Goal: Information Seeking & Learning: Learn about a topic

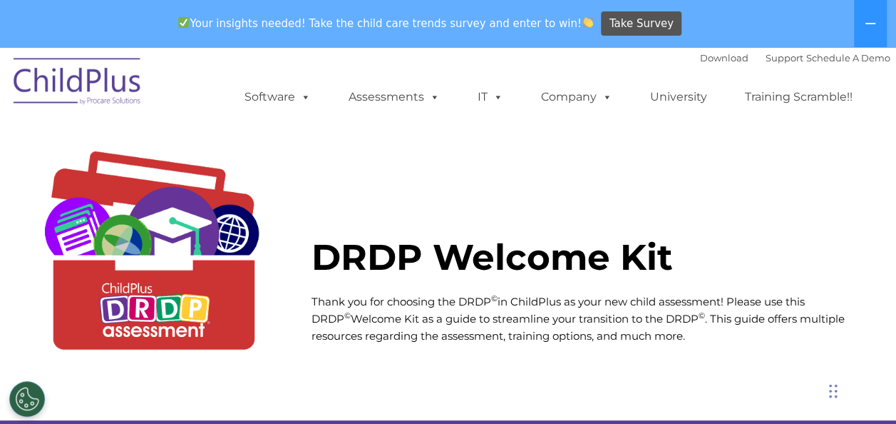
click at [368, 250] on strong "DRDP Welcome Kit" at bounding box center [493, 257] width 362 height 44
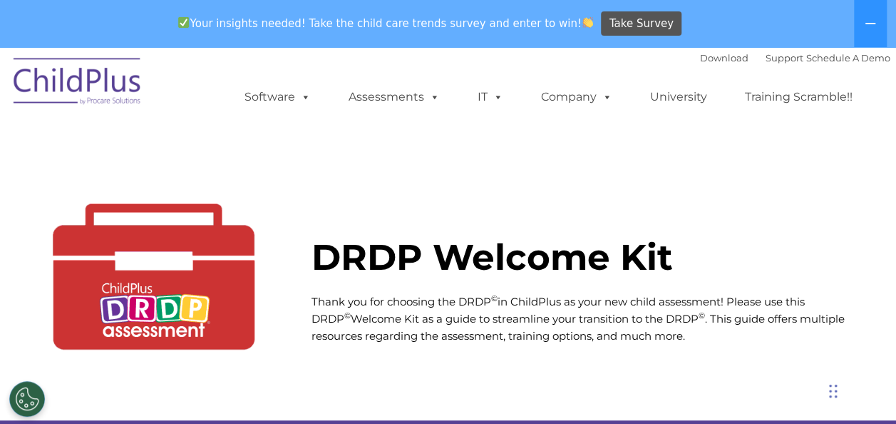
click at [158, 322] on img at bounding box center [153, 258] width 273 height 273
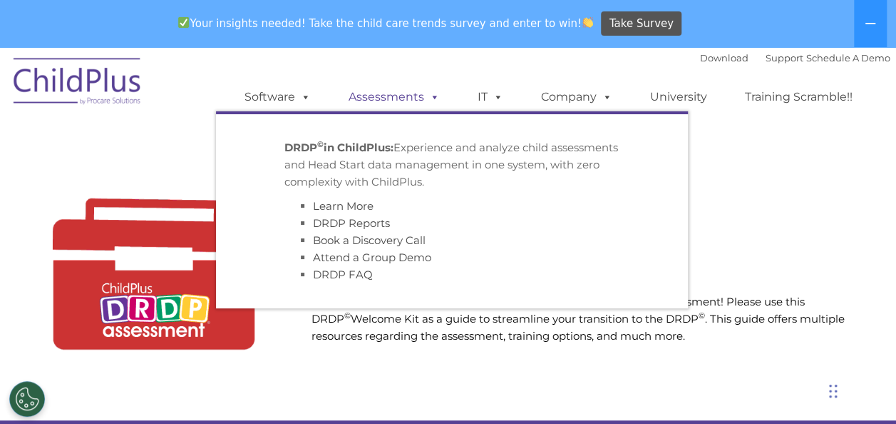
click at [378, 94] on link "Assessments" at bounding box center [394, 97] width 120 height 29
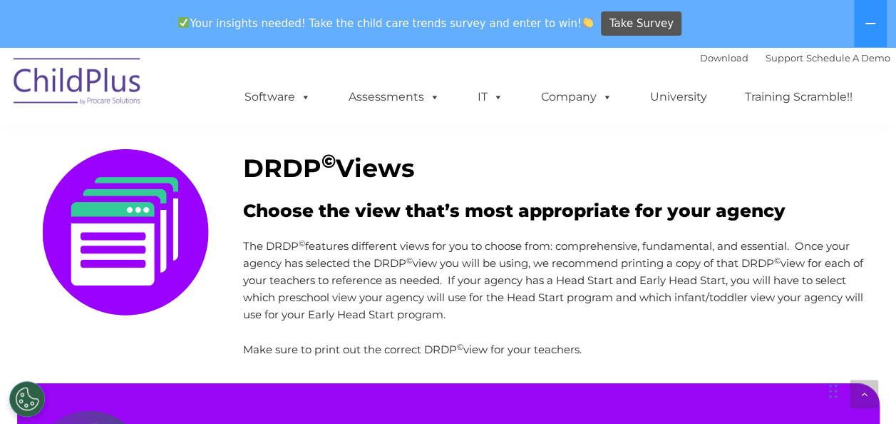
scroll to position [518, 0]
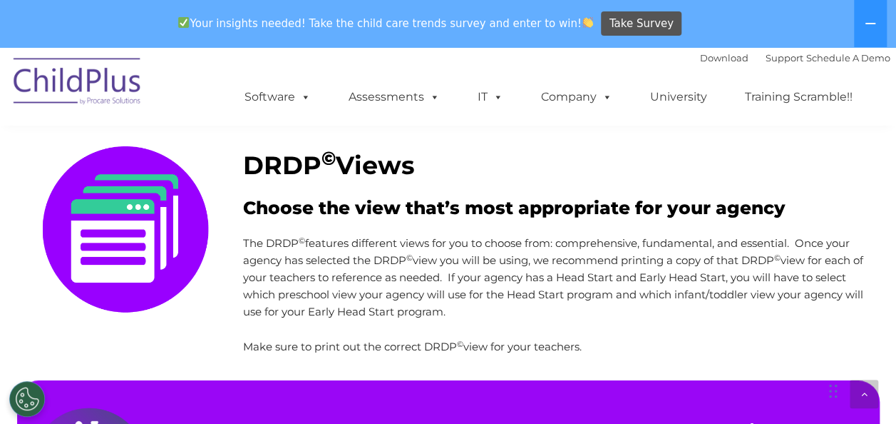
click at [47, 86] on img at bounding box center [77, 83] width 143 height 71
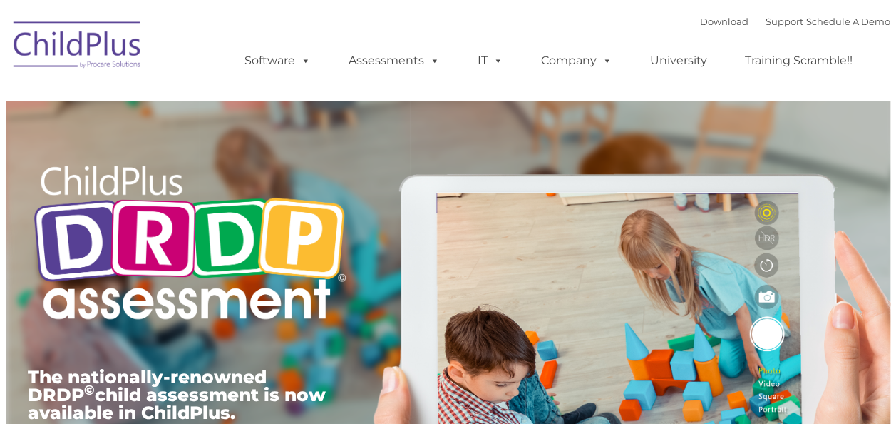
type input ""
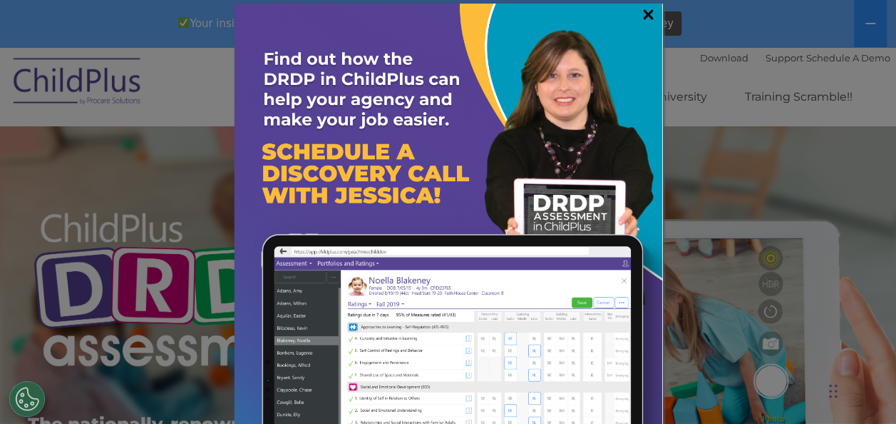
click at [640, 14] on link "×" at bounding box center [648, 14] width 16 height 14
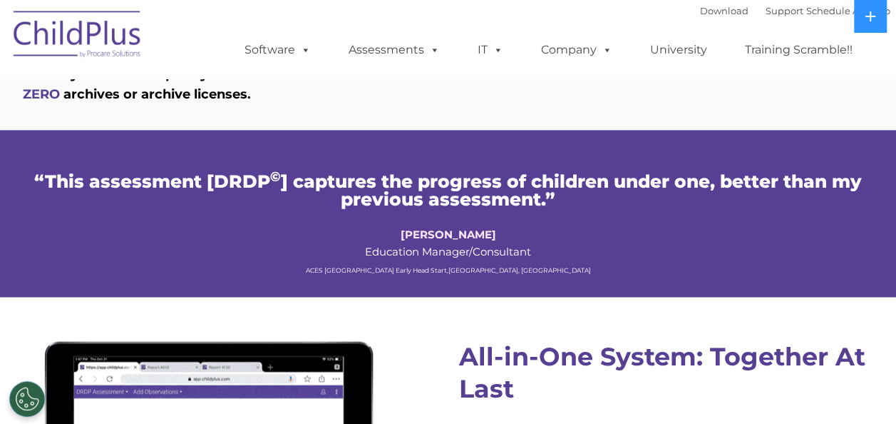
scroll to position [952, 0]
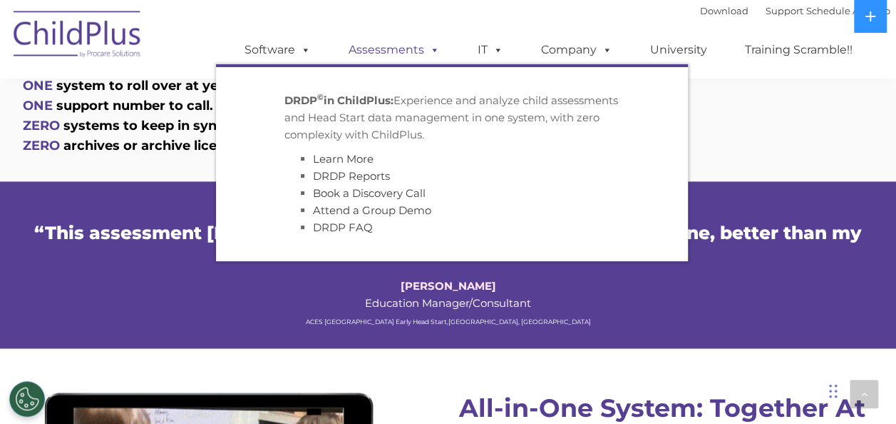
click at [397, 64] on link "Assessments" at bounding box center [394, 50] width 120 height 29
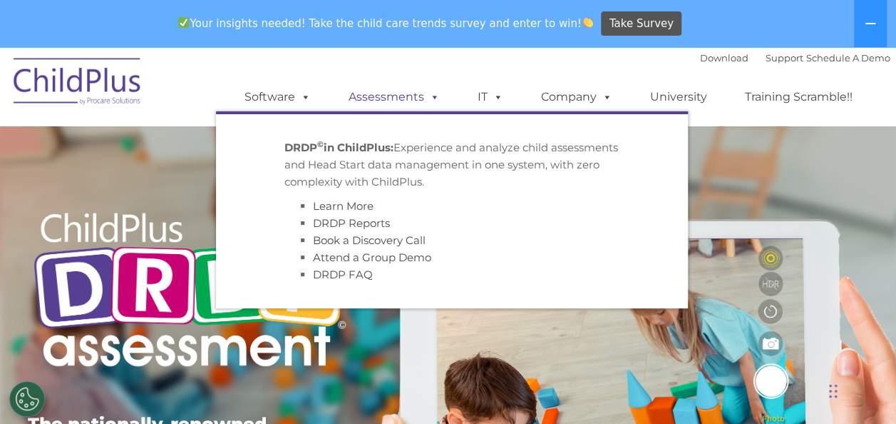
click at [401, 96] on link "Assessments" at bounding box center [394, 97] width 120 height 29
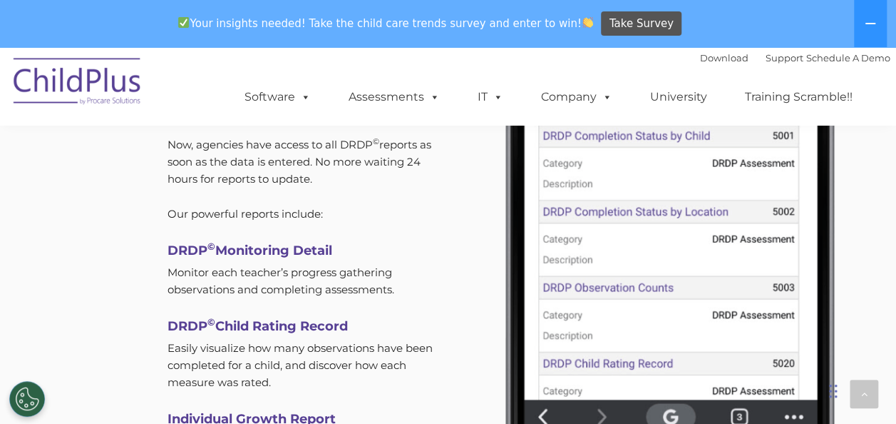
click at [86, 261] on div "Dynamic Reports for Data-Driven Decisions With our dynamic reports, agencies ca…" at bounding box center [448, 244] width 875 height 790
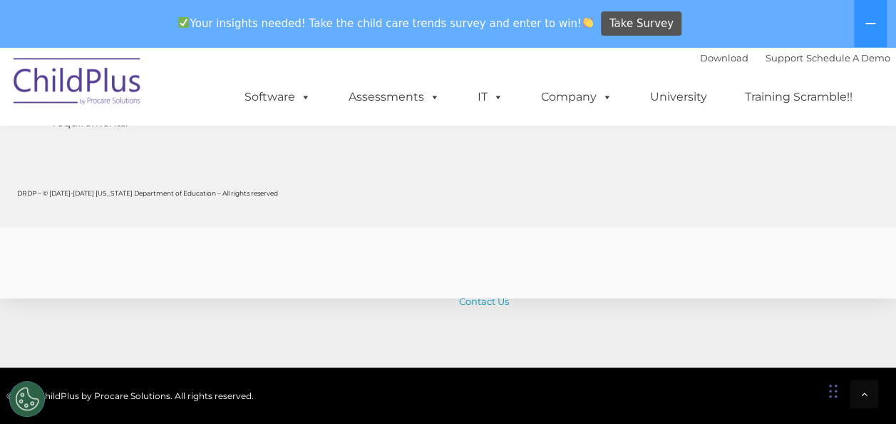
scroll to position [5852, 0]
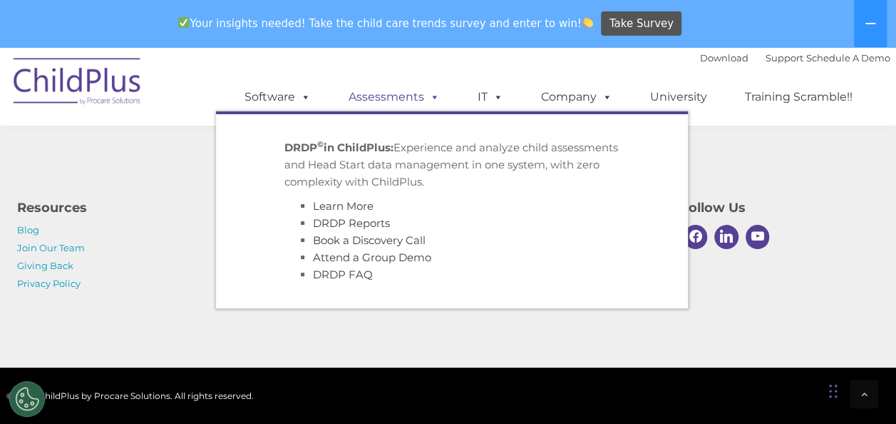
click at [399, 98] on link "Assessments" at bounding box center [394, 97] width 120 height 29
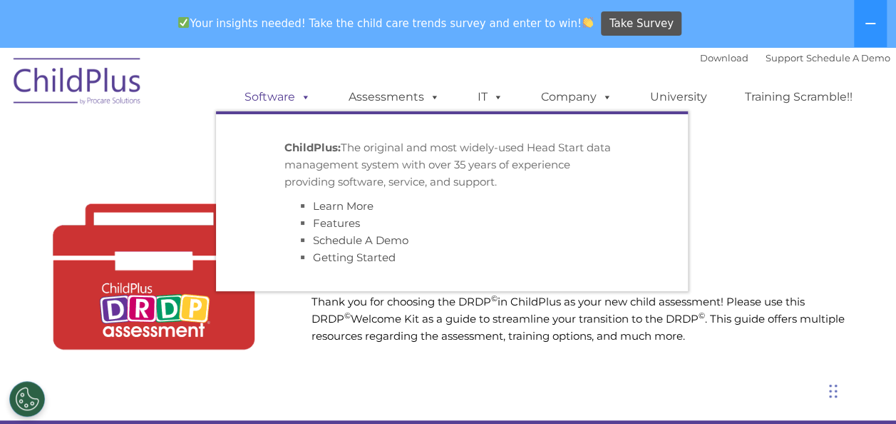
click at [296, 102] on span at bounding box center [303, 97] width 16 height 14
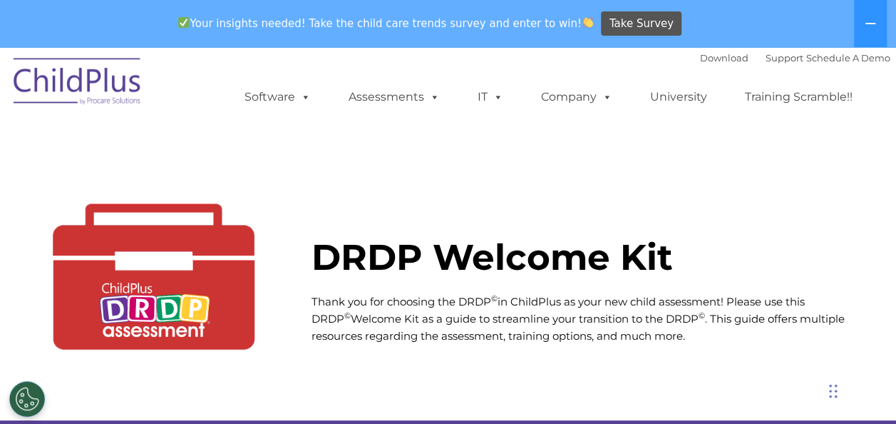
click at [100, 308] on img at bounding box center [153, 258] width 273 height 273
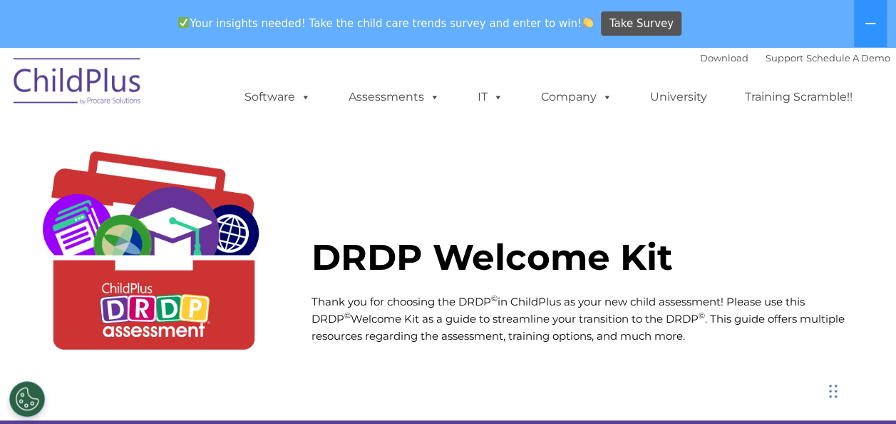
click at [171, 329] on img at bounding box center [153, 258] width 273 height 273
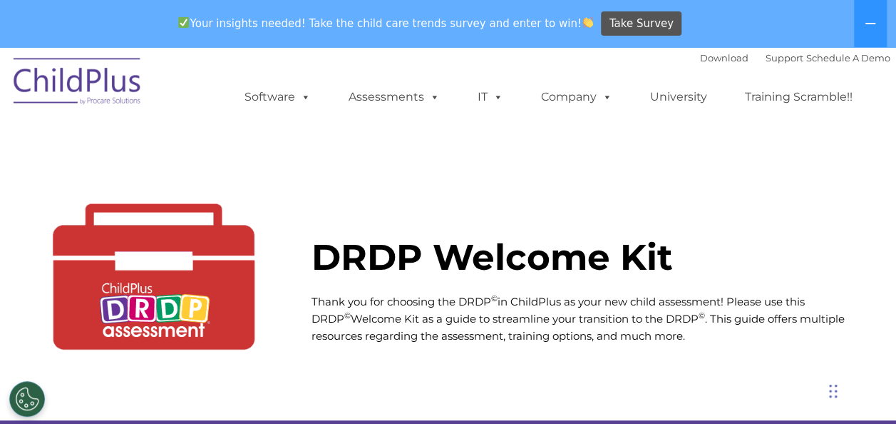
click at [171, 329] on img at bounding box center [153, 258] width 273 height 273
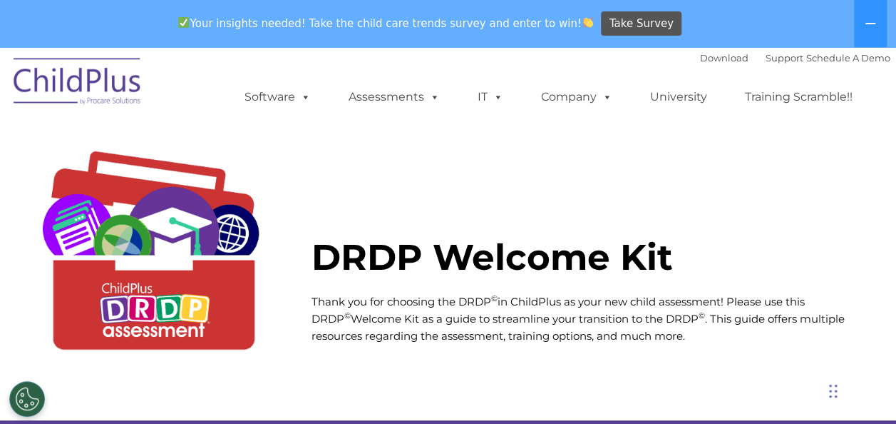
click at [171, 329] on img at bounding box center [153, 258] width 273 height 273
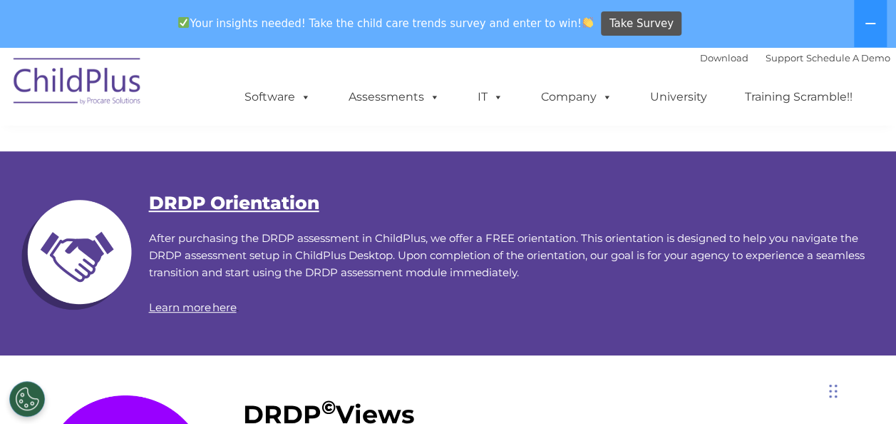
scroll to position [268, 0]
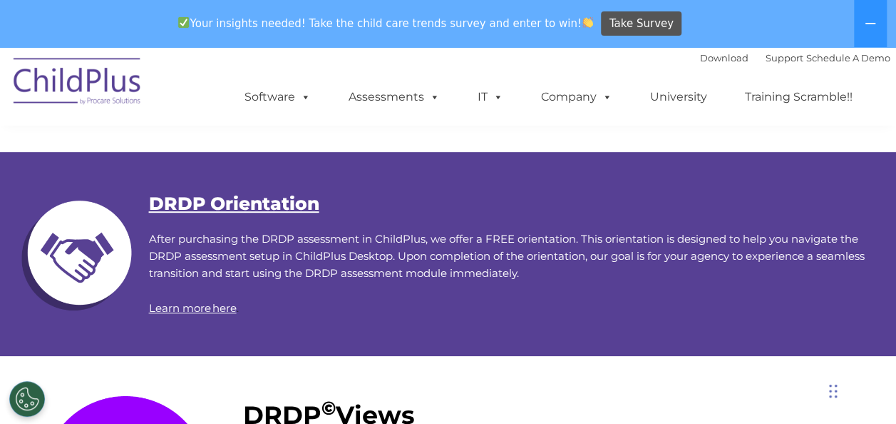
click at [264, 201] on link "DRDP Orientation" at bounding box center [234, 203] width 170 height 21
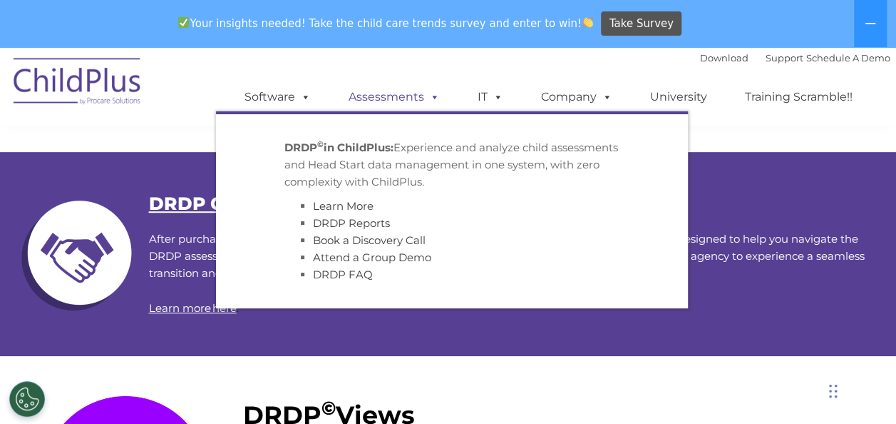
click at [424, 97] on span at bounding box center [432, 97] width 16 height 14
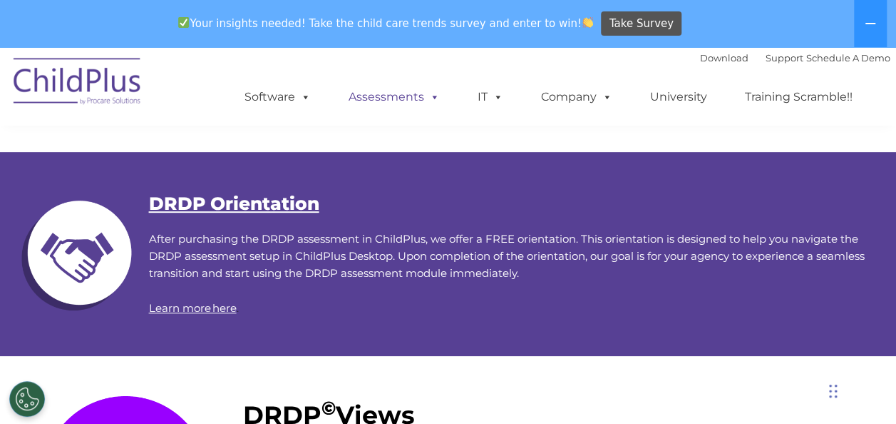
click at [424, 97] on span at bounding box center [432, 97] width 16 height 14
click at [758, 96] on link "Training Scramble!!" at bounding box center [799, 97] width 136 height 29
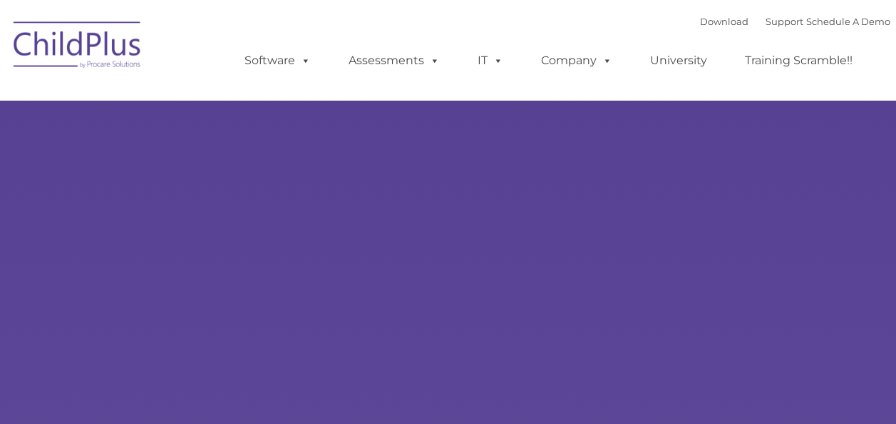
type input ""
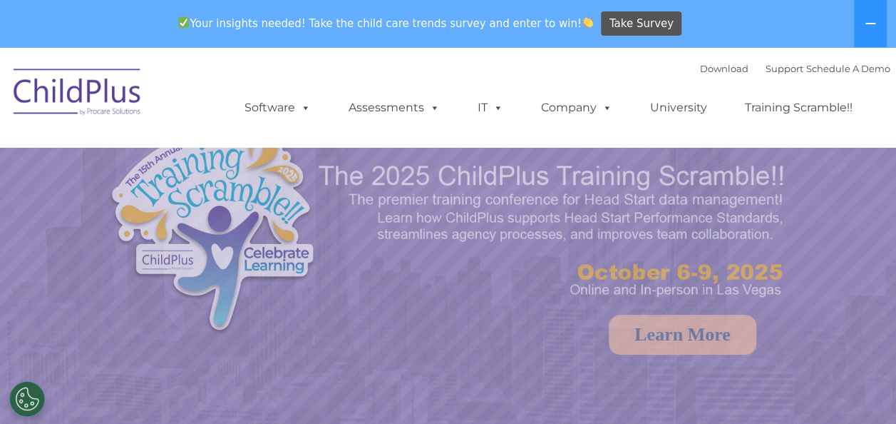
select select "MEDIUM"
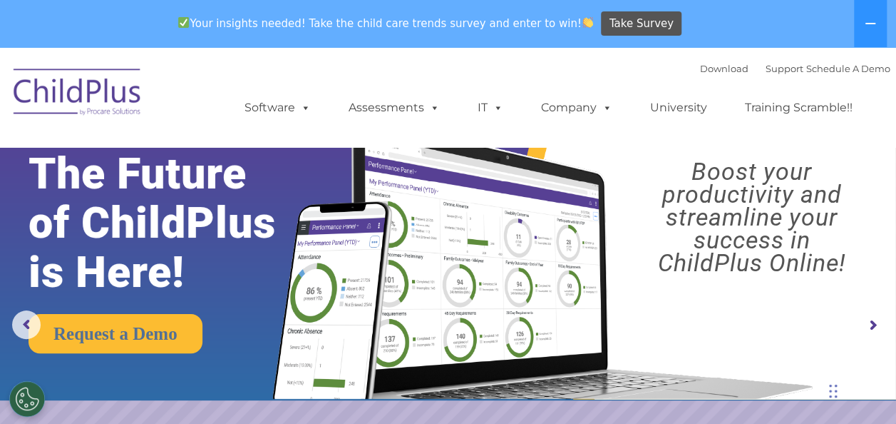
click at [42, 53] on nav "Download Support | Schedule A Demo  MENU MENU Software ChildPlus: The original…" at bounding box center [448, 97] width 896 height 100
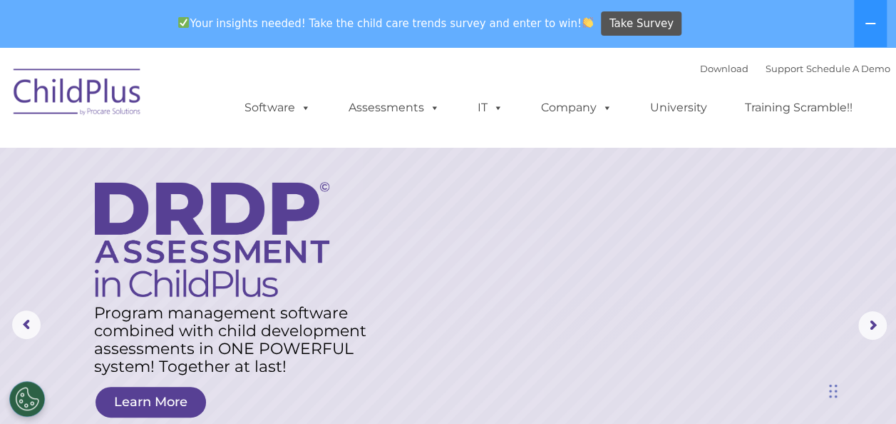
click at [231, 24] on span "Your insights needed! Take the child care trends survey and enter to win!" at bounding box center [386, 23] width 427 height 28
click at [189, 21] on img at bounding box center [183, 22] width 11 height 11
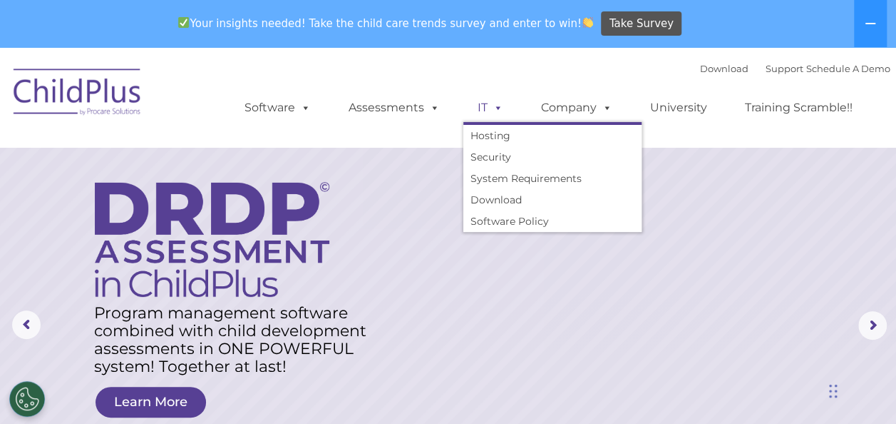
click at [496, 113] on span at bounding box center [496, 108] width 16 height 14
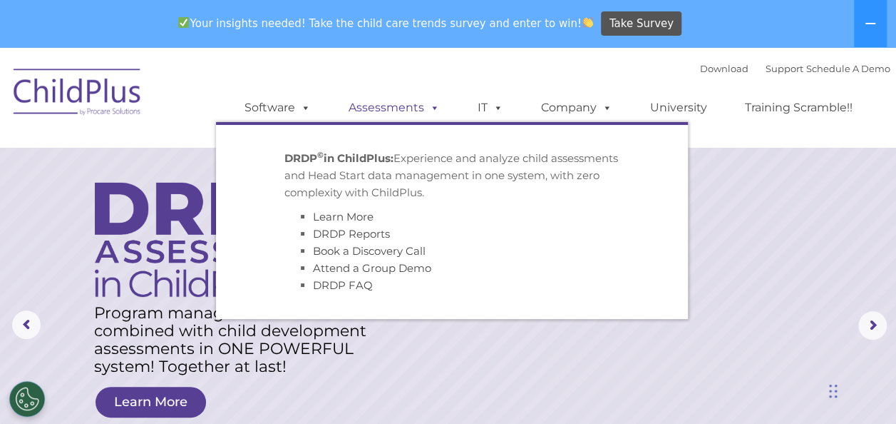
click at [416, 114] on link "Assessments" at bounding box center [394, 107] width 120 height 29
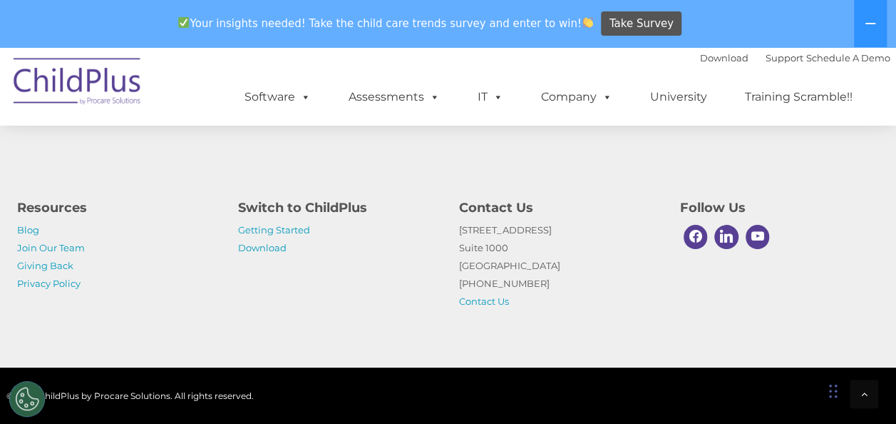
scroll to position [5852, 0]
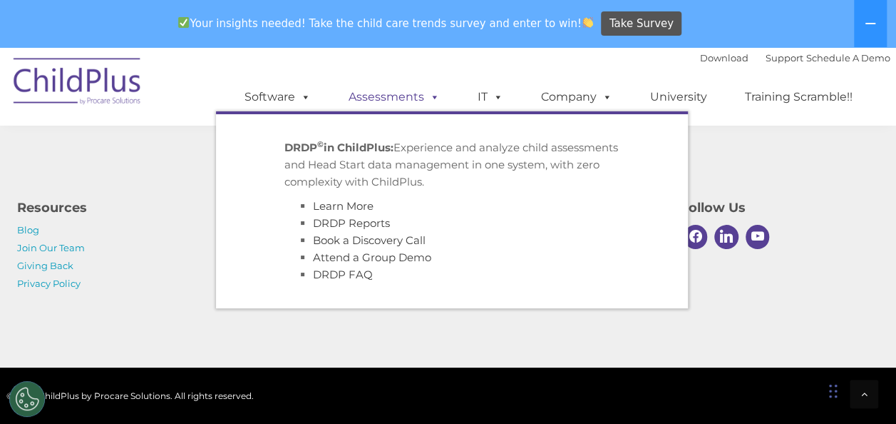
click at [401, 96] on link "Assessments" at bounding box center [394, 97] width 120 height 29
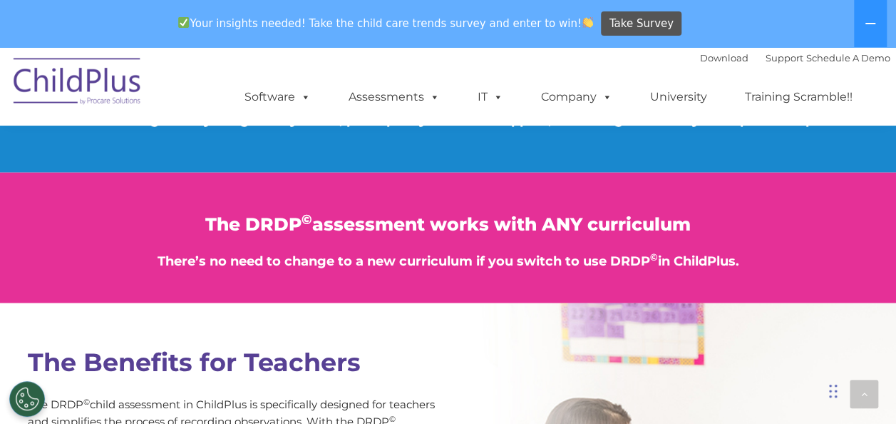
scroll to position [1677, 0]
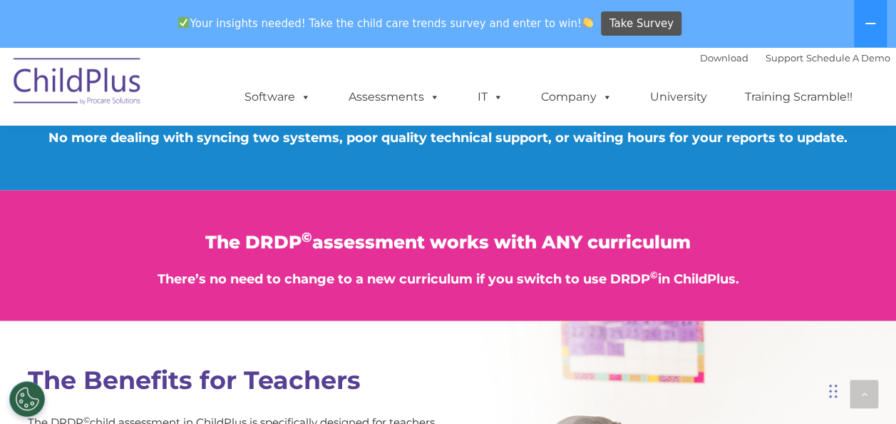
click at [103, 267] on div "The DRDP © assessment works with ANY curriculum There’s no need to change to a …" at bounding box center [448, 261] width 863 height 56
click at [466, 214] on div "The DRDP © assessment works with ANY curriculum There’s no need to change to a …" at bounding box center [448, 255] width 884 height 131
click at [476, 225] on div "The DRDP © assessment works with ANY curriculum There’s no need to change to a …" at bounding box center [448, 255] width 884 height 131
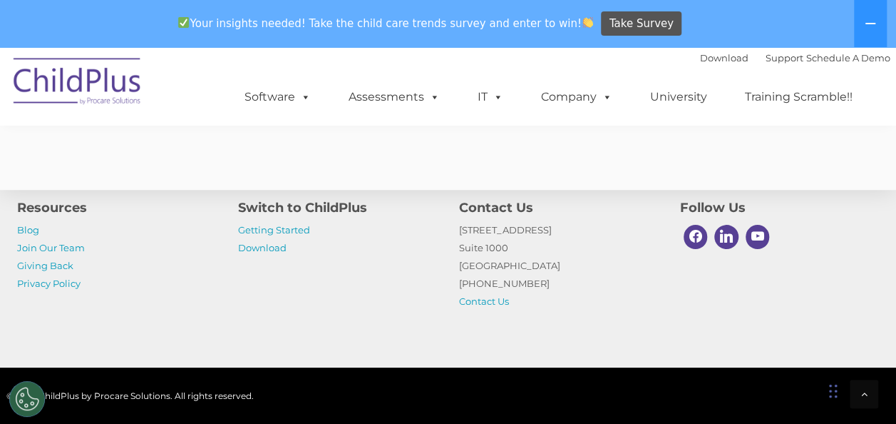
scroll to position [5852, 0]
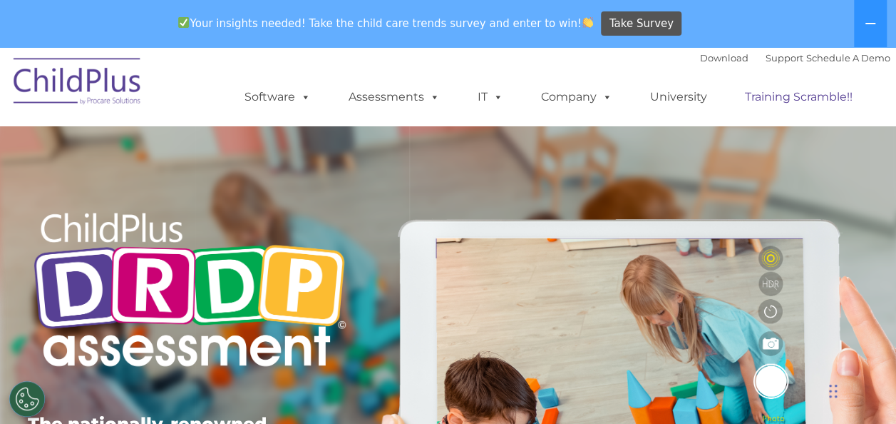
click at [799, 96] on link "Training Scramble!!" at bounding box center [799, 97] width 136 height 29
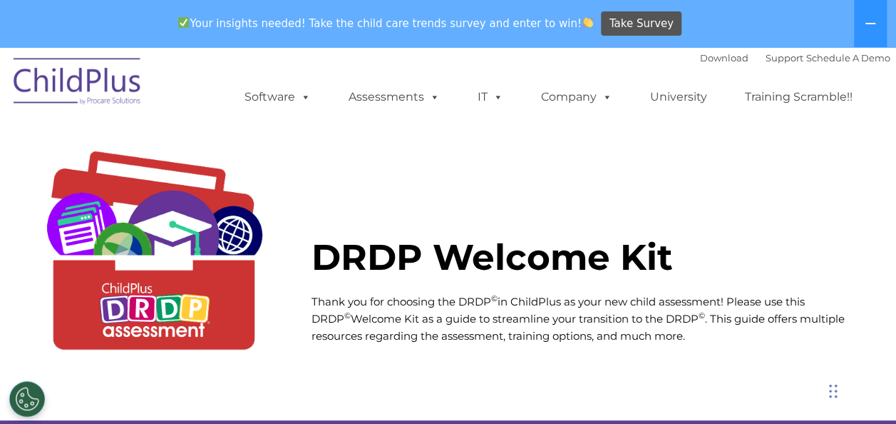
click at [773, 295] on span "Thank you for choosing the DRDP © in ChildPlus as your new child assessment! Pl…" at bounding box center [578, 319] width 533 height 48
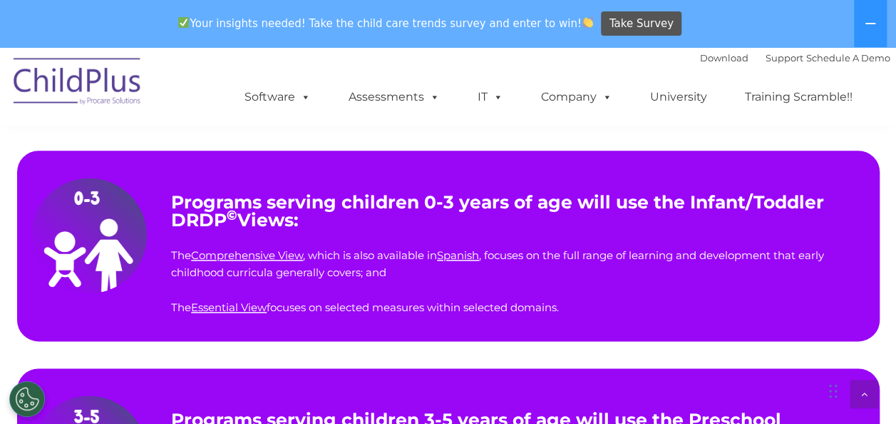
scroll to position [743, 0]
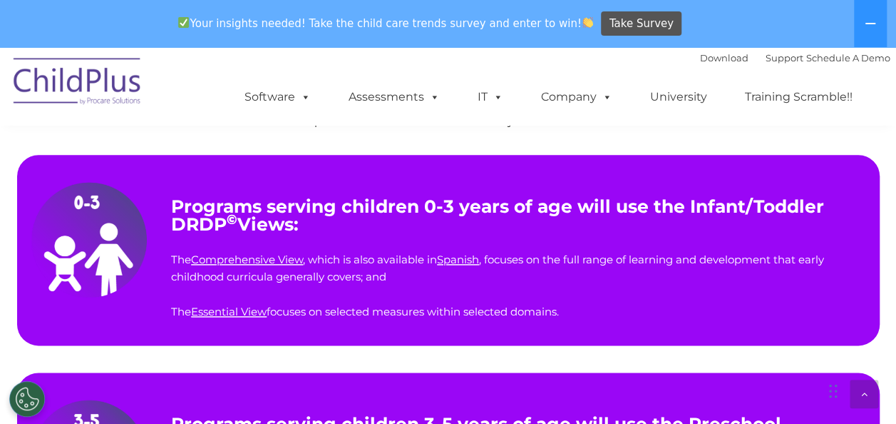
click at [498, 208] on strong "Programs serving children 0-3 years of age will use the Infant/Toddler DRDP" at bounding box center [497, 214] width 653 height 39
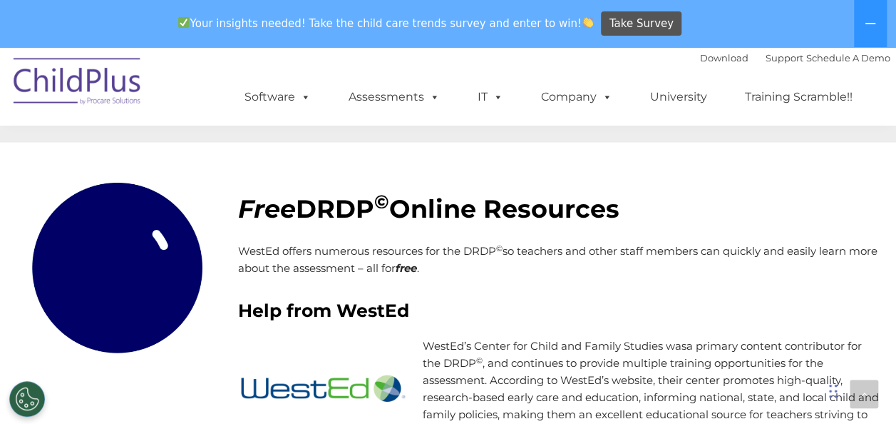
scroll to position [1603, 0]
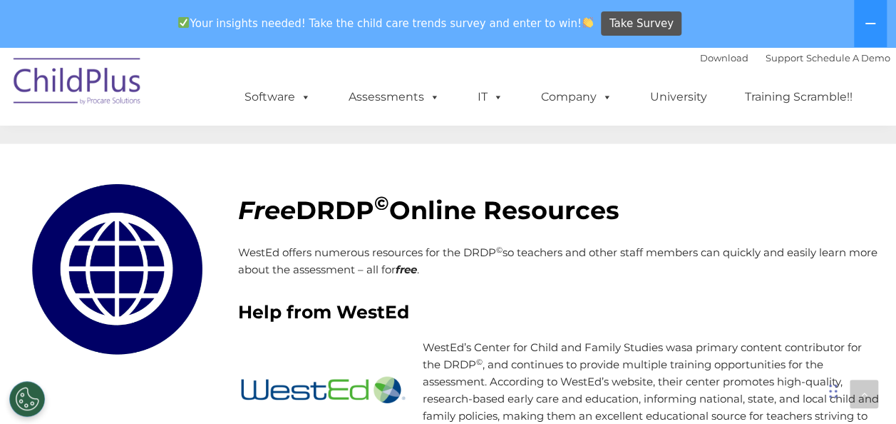
click at [349, 204] on strong "DRDP" at bounding box center [335, 210] width 78 height 31
click at [81, 275] on img at bounding box center [117, 269] width 200 height 200
click at [112, 275] on img at bounding box center [117, 269] width 200 height 200
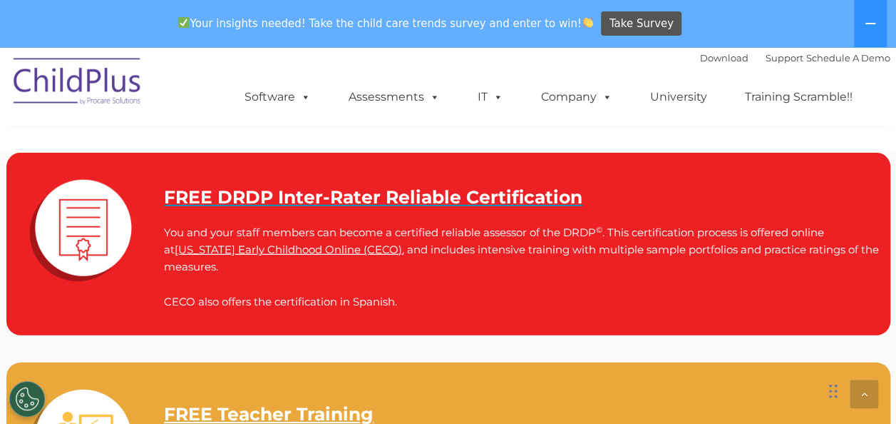
scroll to position [2001, 0]
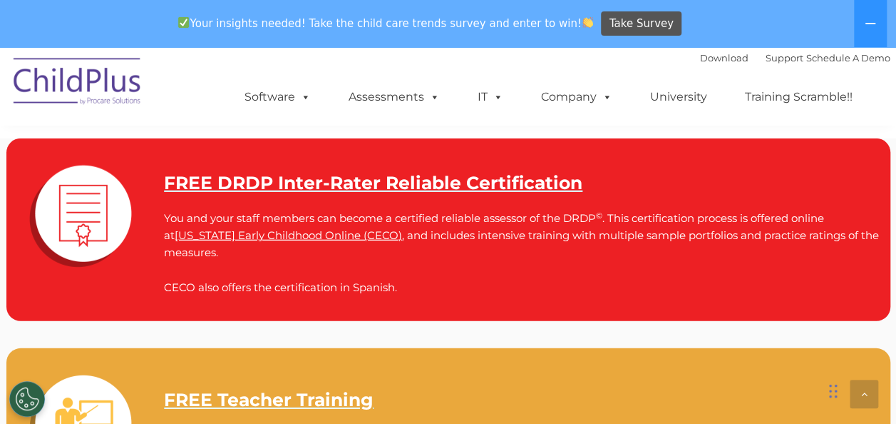
click at [250, 180] on strong "FREE DRDP Inter-Rater Reliable Certification" at bounding box center [373, 182] width 419 height 21
click at [333, 180] on strong "FREE DRDP Inter-Rater Reliable Certification" at bounding box center [373, 182] width 419 height 21
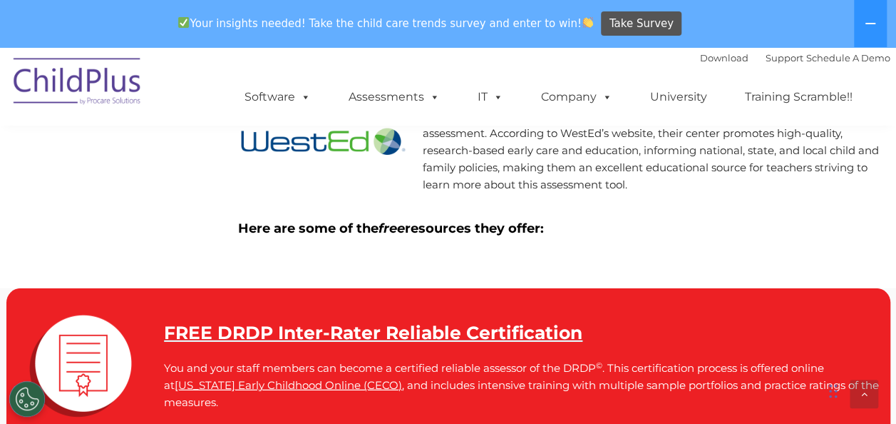
scroll to position [1848, 0]
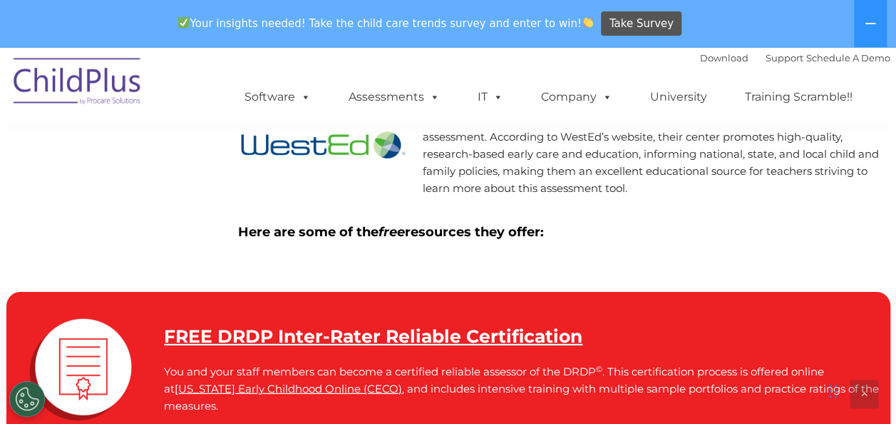
click at [387, 347] on strong "FREE DRDP Inter-Rater Reliable Certification" at bounding box center [373, 335] width 419 height 21
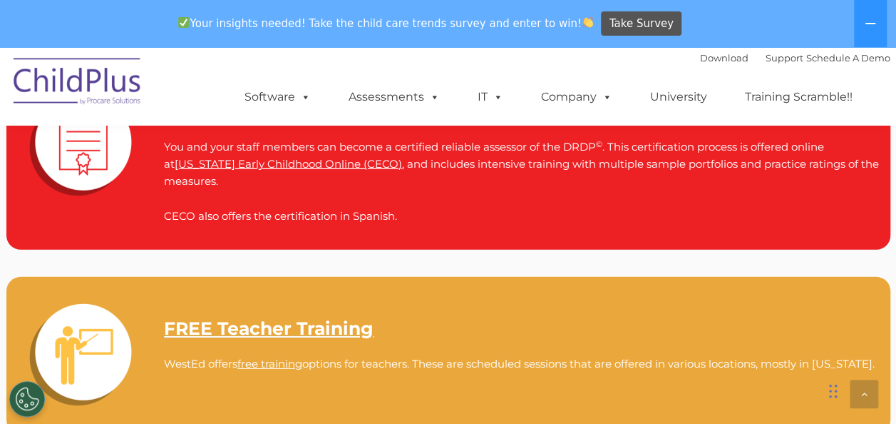
scroll to position [2074, 0]
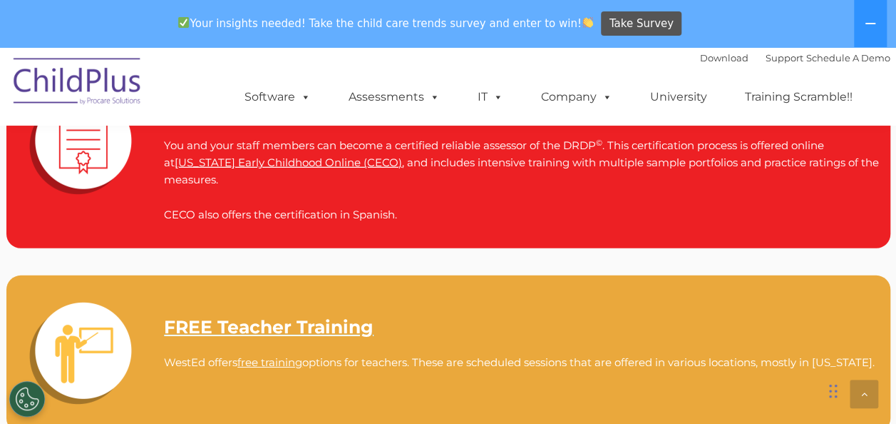
click at [307, 334] on link "FREE Teacher Training" at bounding box center [269, 326] width 210 height 21
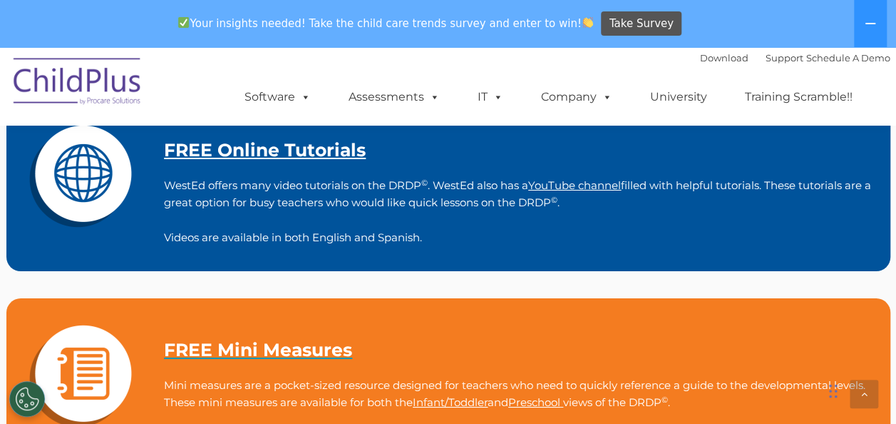
scroll to position [2432, 0]
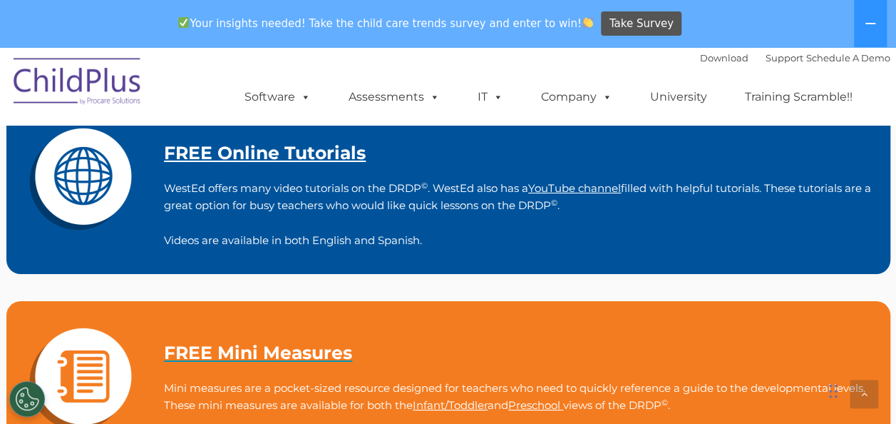
click at [315, 150] on link "FREE Online Tutorials" at bounding box center [265, 152] width 202 height 21
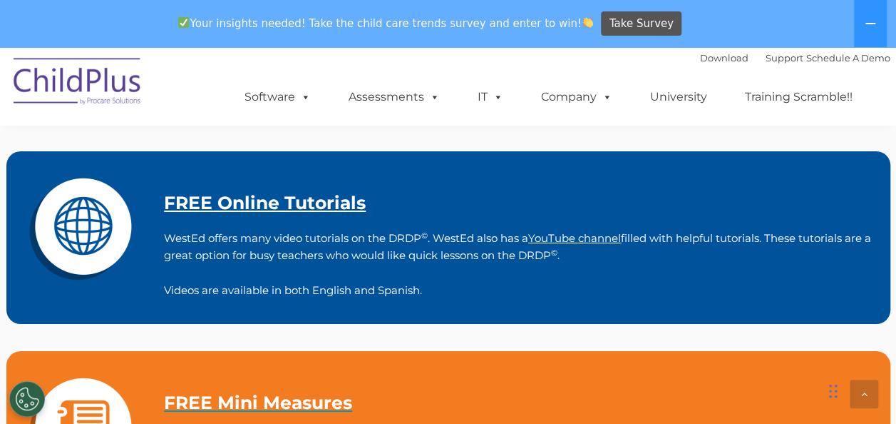
scroll to position [2381, 0]
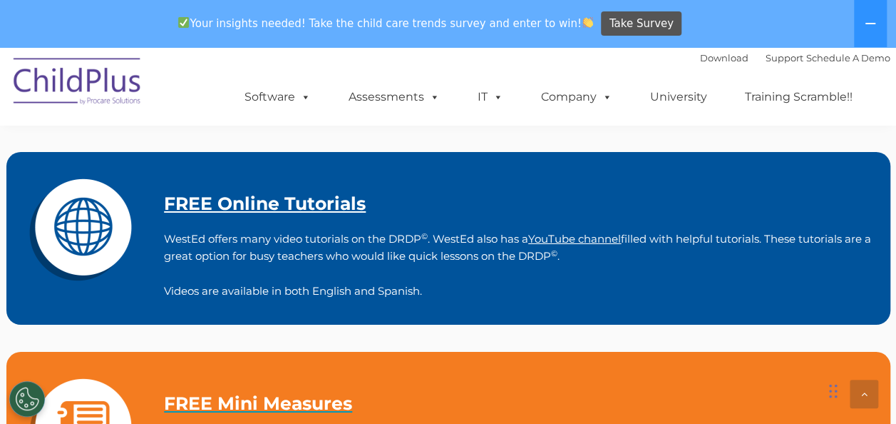
click at [329, 204] on link "FREE Online Tutorials" at bounding box center [265, 203] width 202 height 21
click at [265, 206] on link "FREE Online Tutorials" at bounding box center [265, 203] width 202 height 21
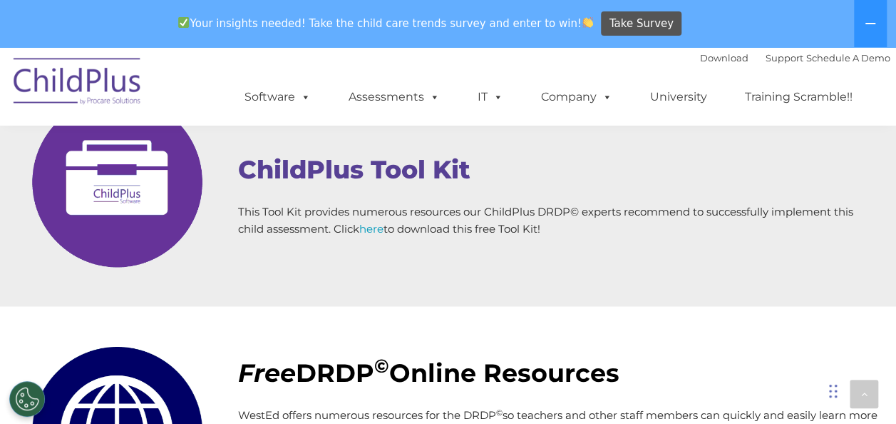
scroll to position [1438, 0]
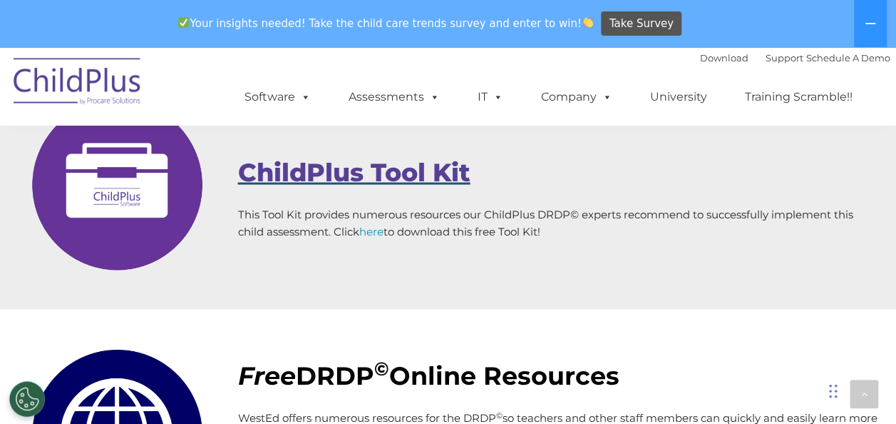
click at [442, 178] on span "ChildPlus Tool Kit" at bounding box center [354, 172] width 232 height 31
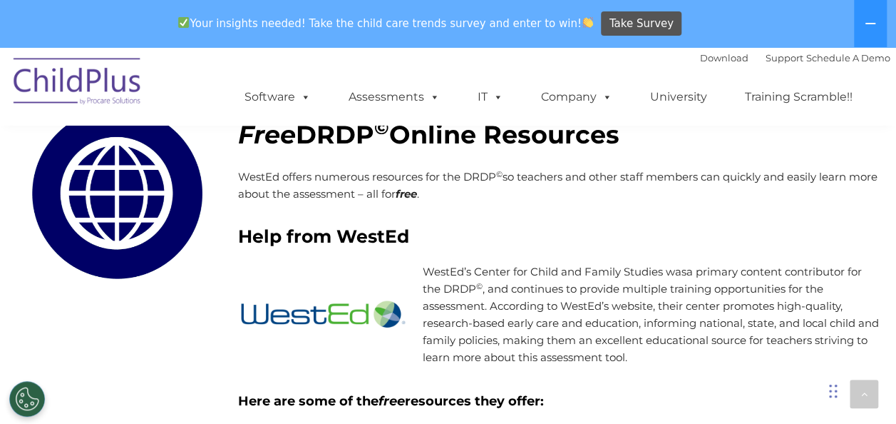
scroll to position [1680, 0]
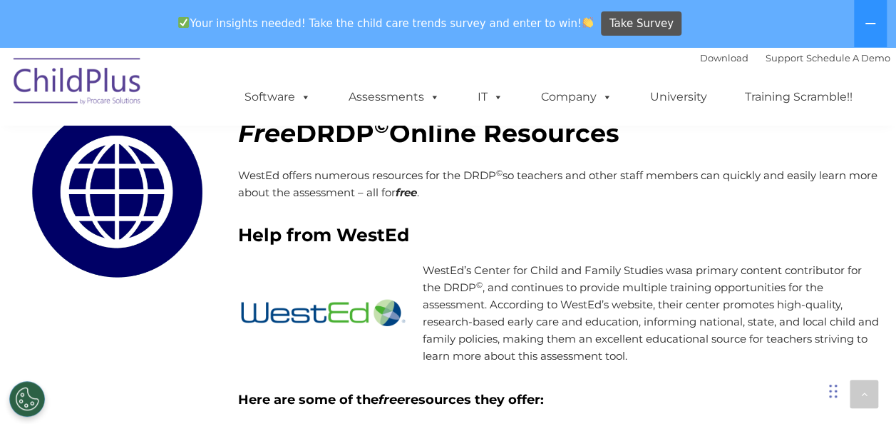
click at [537, 139] on strong "Online Resources" at bounding box center [504, 133] width 230 height 31
click at [143, 213] on img at bounding box center [117, 192] width 200 height 200
click at [371, 239] on strong "Help from WestEd" at bounding box center [323, 234] width 171 height 21
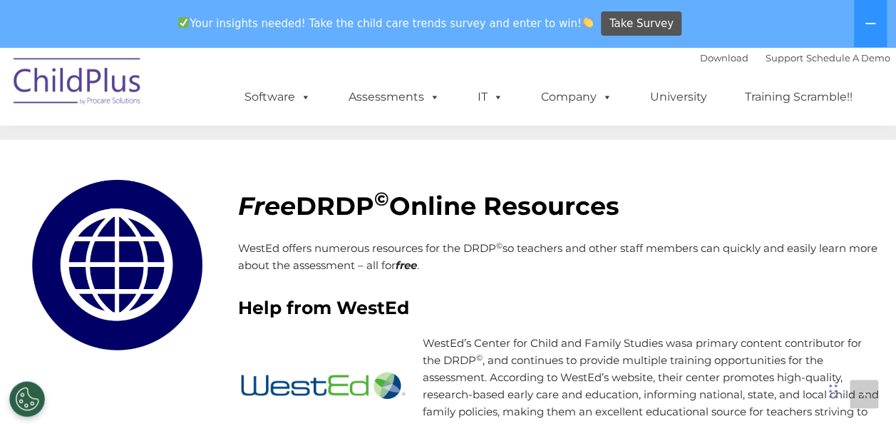
scroll to position [1602, 0]
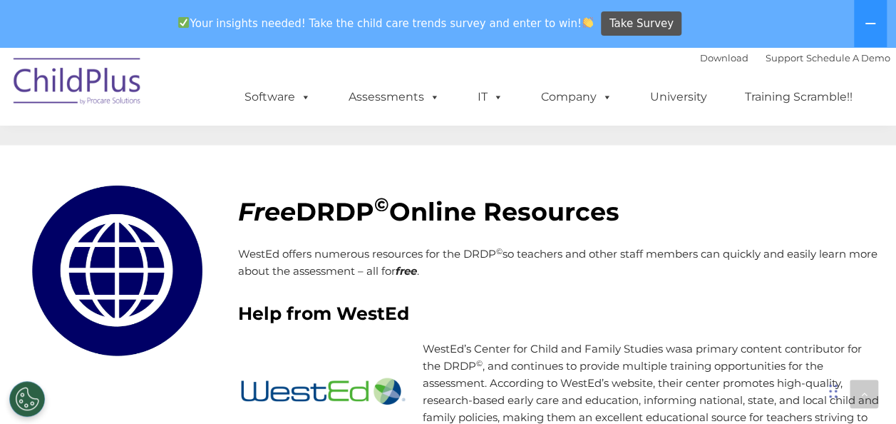
click at [508, 198] on strong "Online Resources" at bounding box center [504, 211] width 230 height 31
click at [510, 218] on strong "Online Resources" at bounding box center [504, 211] width 230 height 31
click at [506, 215] on strong "Online Resources" at bounding box center [504, 211] width 230 height 31
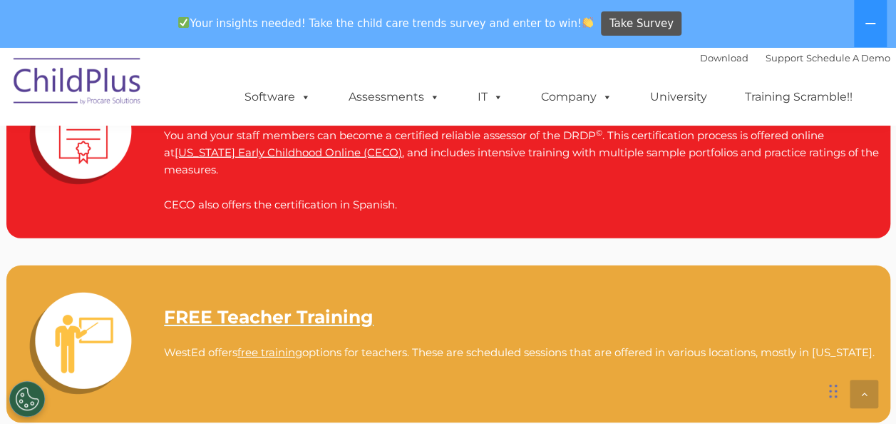
scroll to position [2084, 0]
click at [341, 157] on link "[US_STATE] Early Childhood Online (CECO)" at bounding box center [288, 152] width 227 height 14
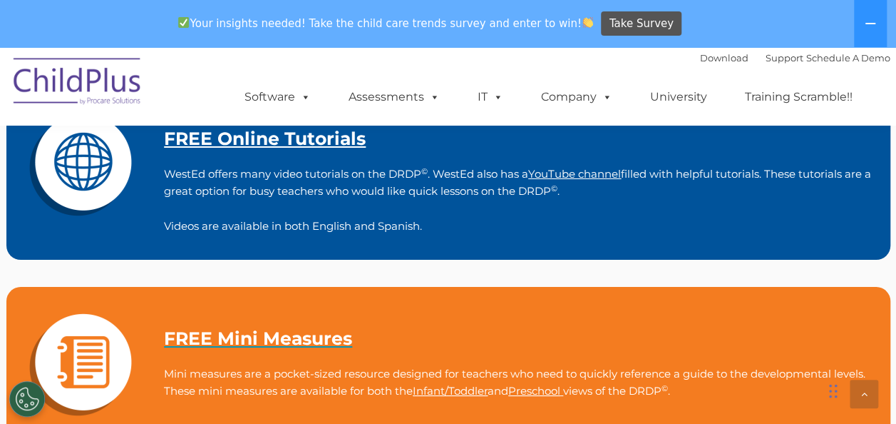
scroll to position [2440, 0]
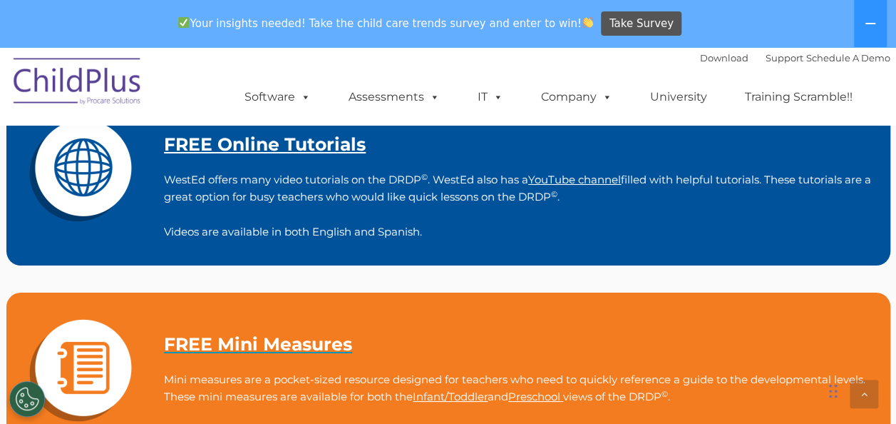
click at [241, 151] on link "FREE Online Tutorials" at bounding box center [265, 143] width 202 height 21
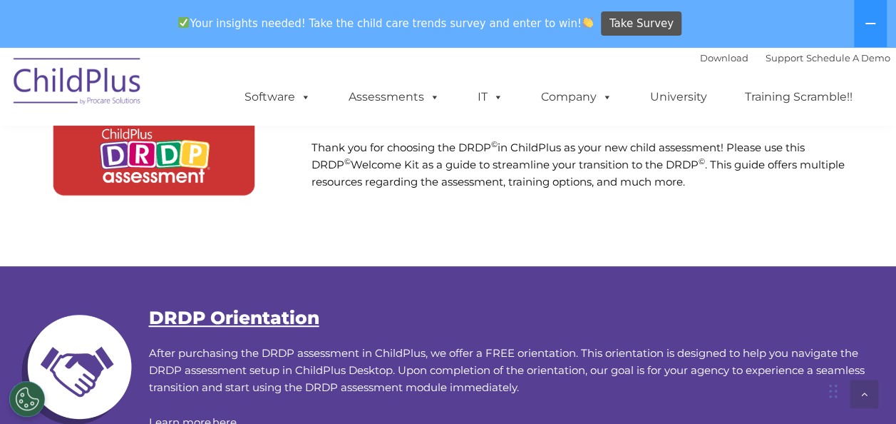
scroll to position [0, 0]
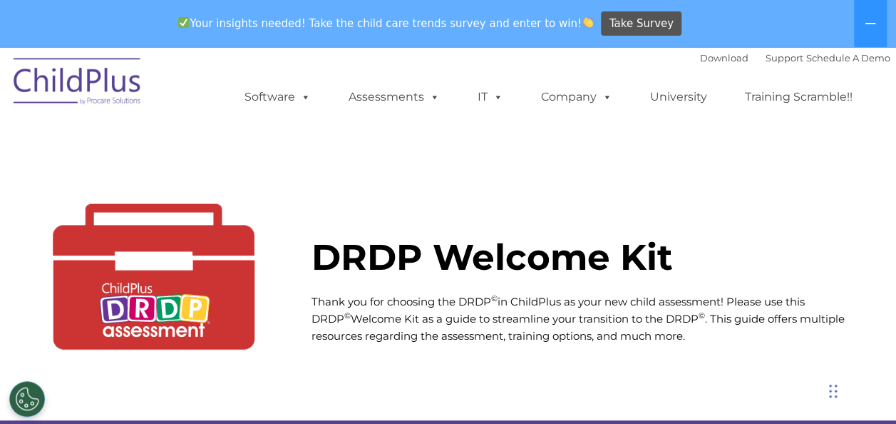
click at [608, 250] on strong "DRDP Welcome Kit" at bounding box center [493, 257] width 362 height 44
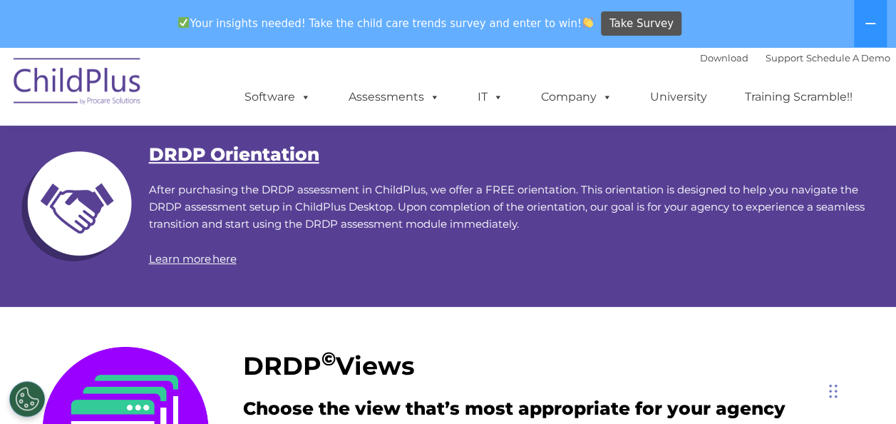
scroll to position [319, 0]
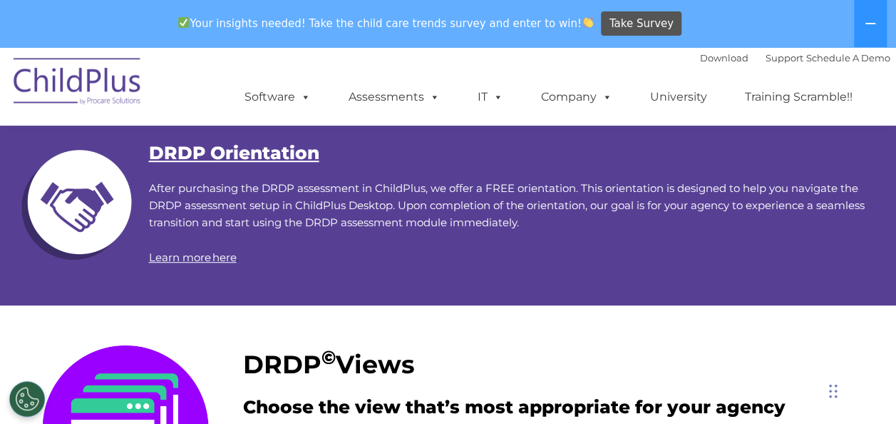
click at [223, 159] on link "DRDP Orientation" at bounding box center [234, 152] width 170 height 21
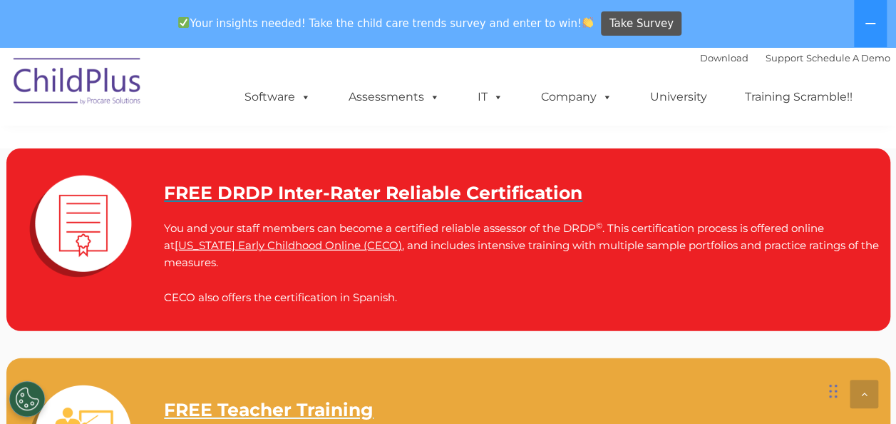
scroll to position [2012, 0]
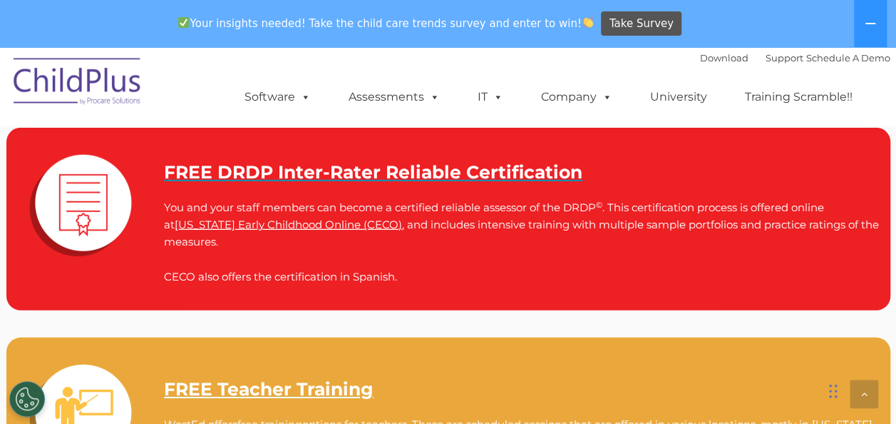
click at [302, 220] on link "[US_STATE] Early Childhood Online (CECO)" at bounding box center [288, 225] width 227 height 14
